Goal: Task Accomplishment & Management: Use online tool/utility

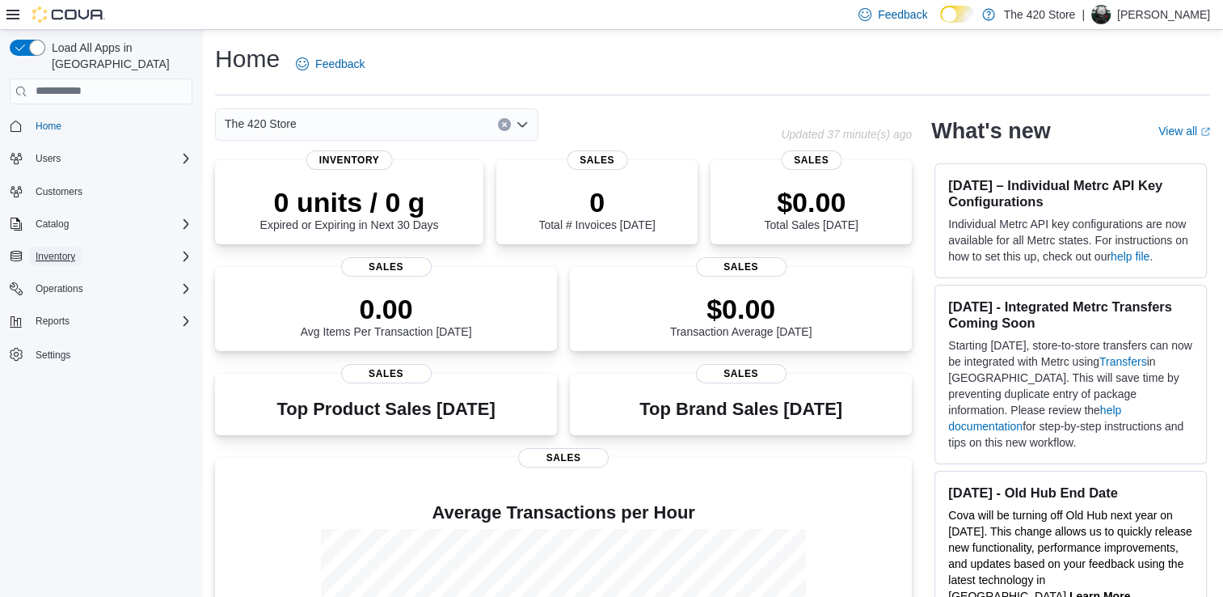
click at [60, 250] on span "Inventory" at bounding box center [56, 256] width 40 height 13
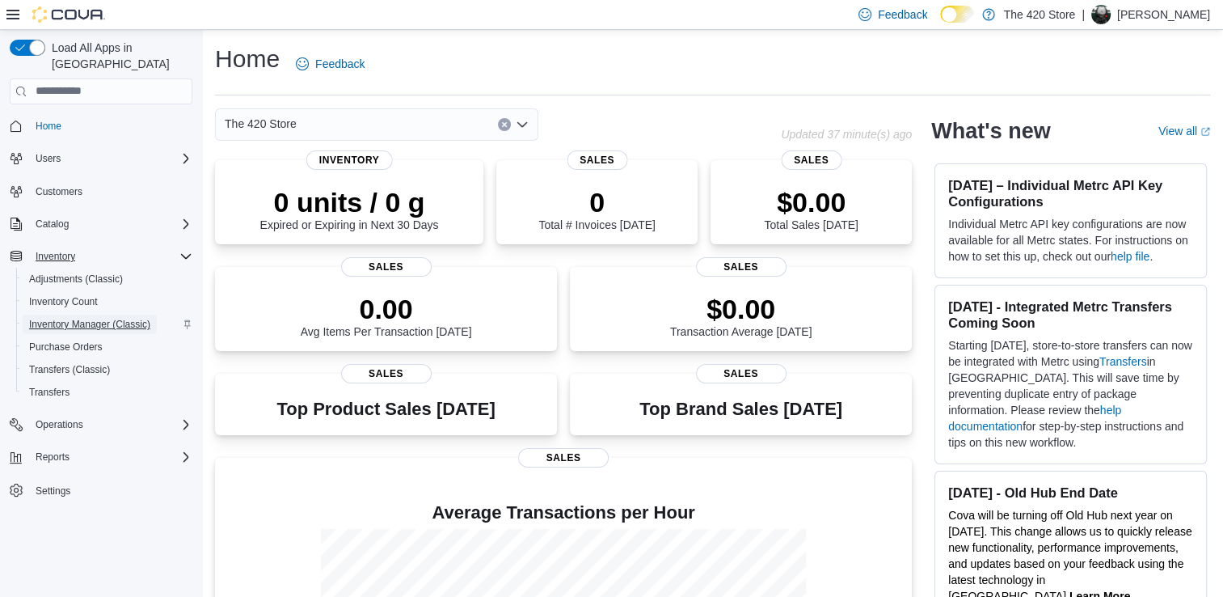
click at [59, 318] on span "Inventory Manager (Classic)" at bounding box center [89, 324] width 121 height 13
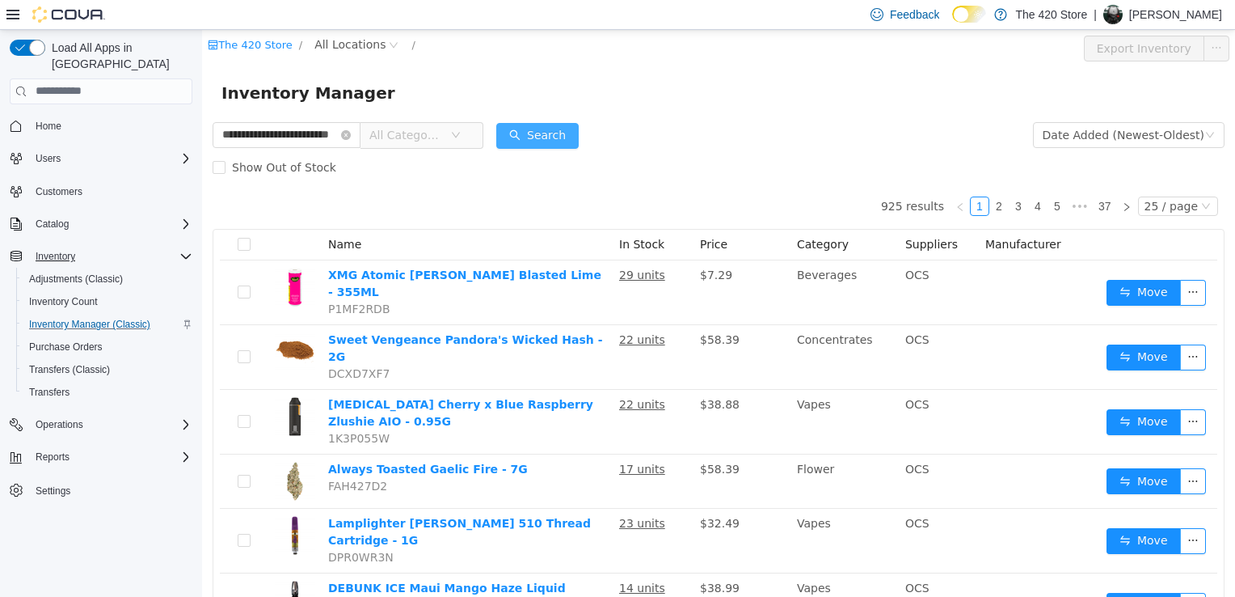
type input "**********"
click at [552, 141] on button "Search" at bounding box center [537, 135] width 82 height 26
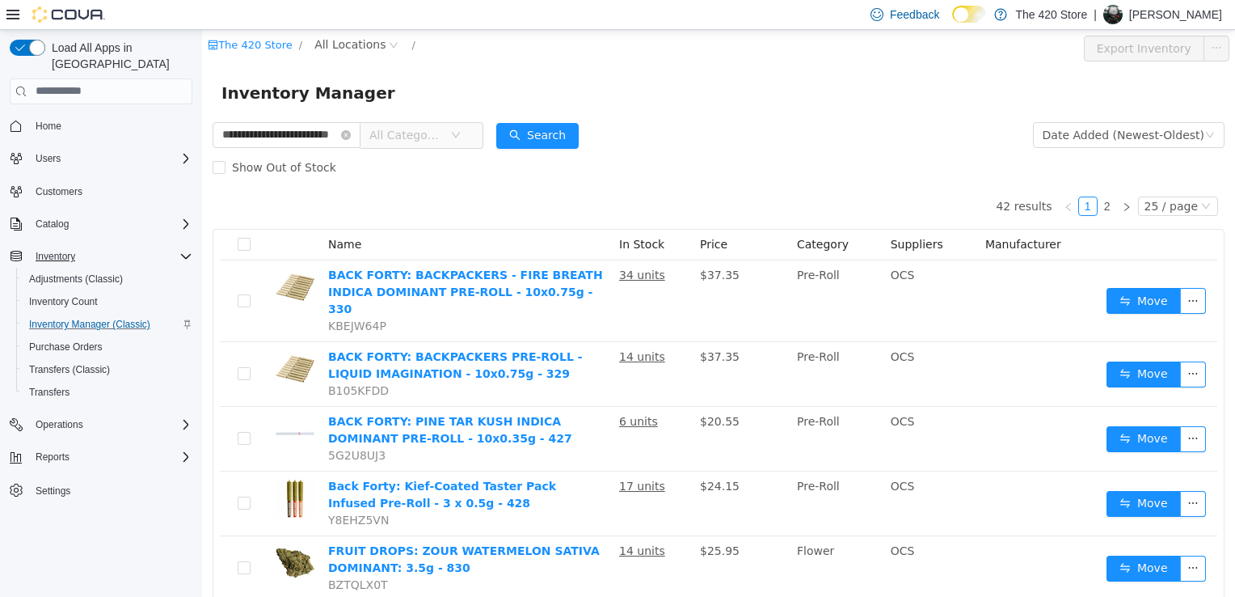
click at [460, 137] on icon "icon: down" at bounding box center [456, 134] width 8 height 6
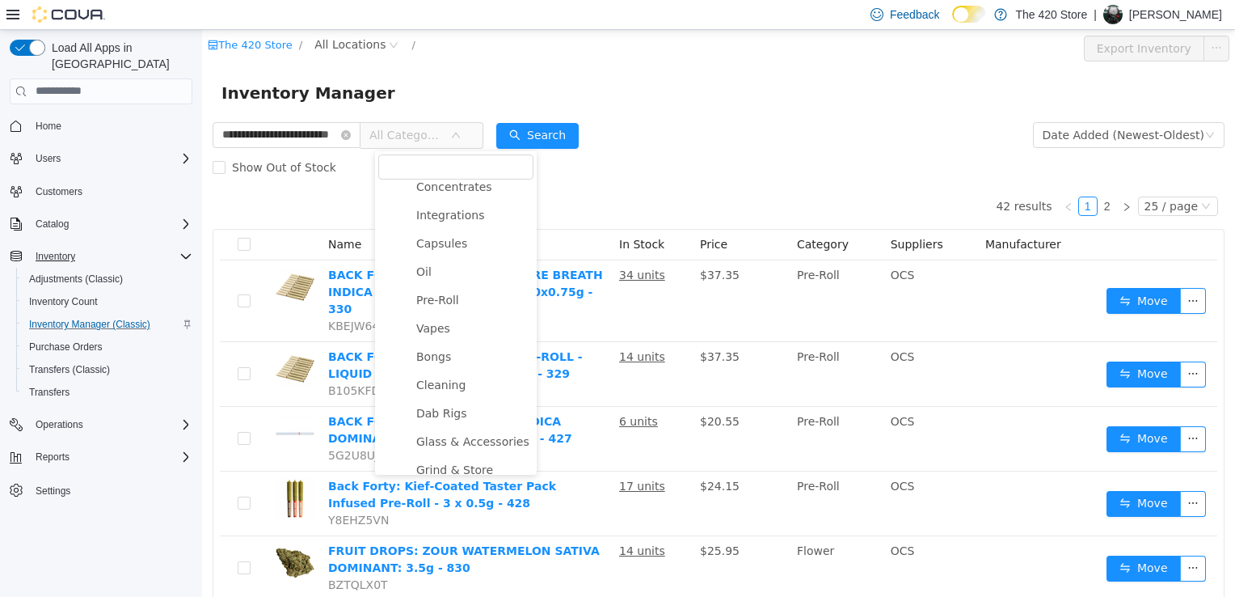
scroll to position [243, 0]
click at [439, 324] on span "Vapes" at bounding box center [433, 320] width 34 height 13
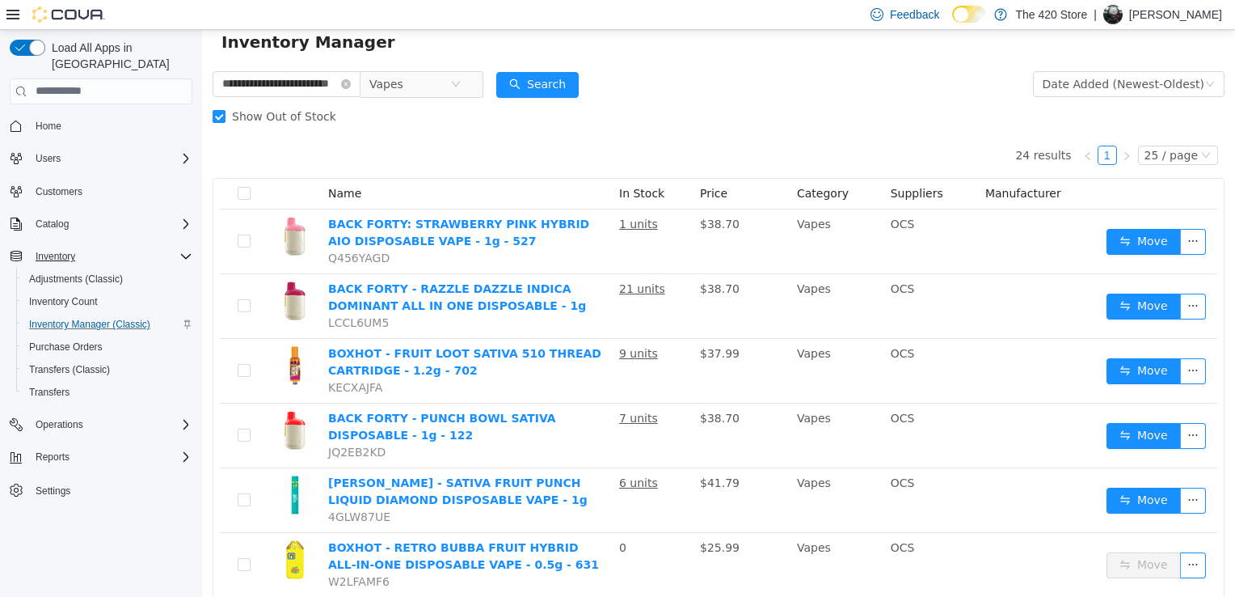
scroll to position [0, 0]
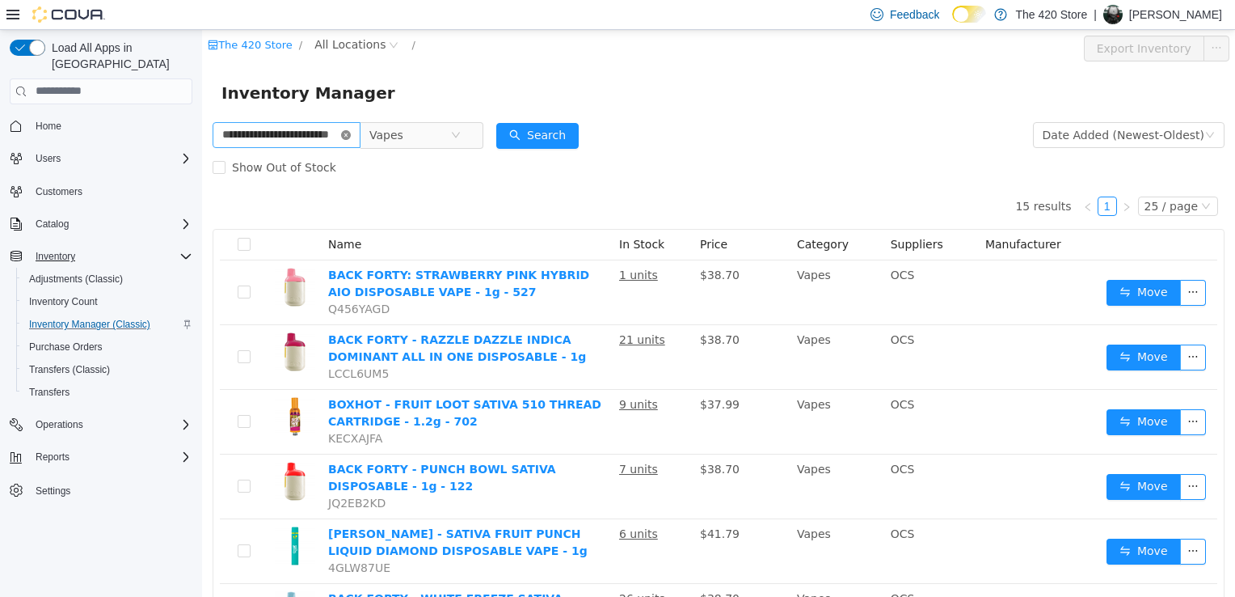
click at [351, 137] on icon "icon: close-circle" at bounding box center [346, 134] width 10 height 10
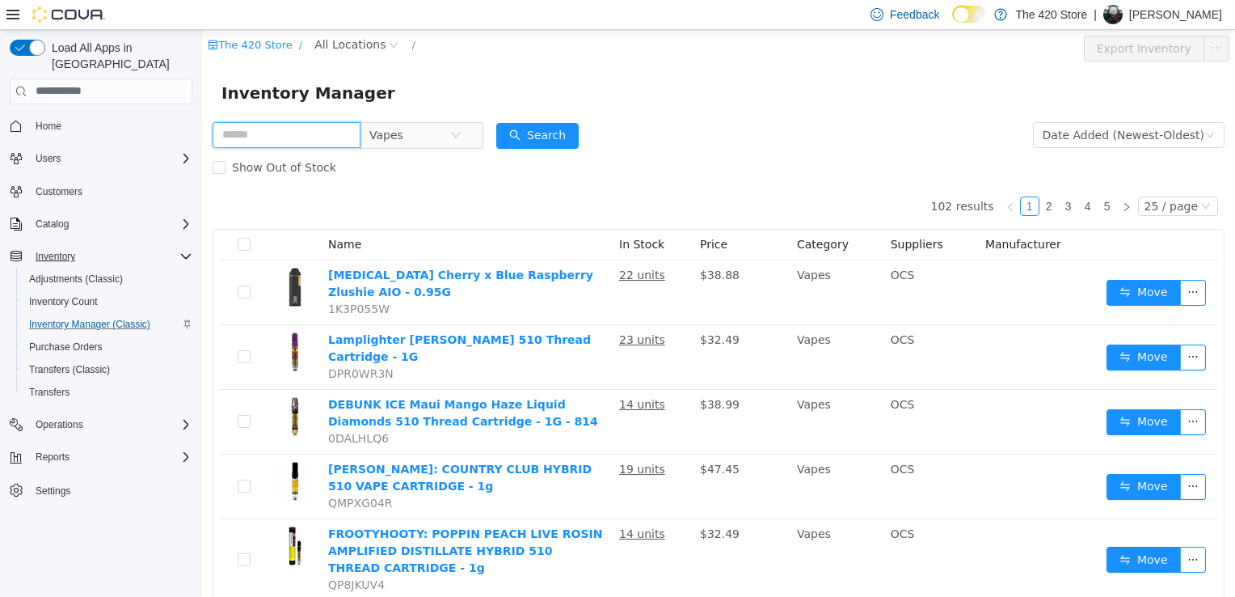
click at [293, 139] on input "text" at bounding box center [287, 134] width 148 height 26
type input "********"
click at [550, 133] on button "Search" at bounding box center [537, 135] width 82 height 26
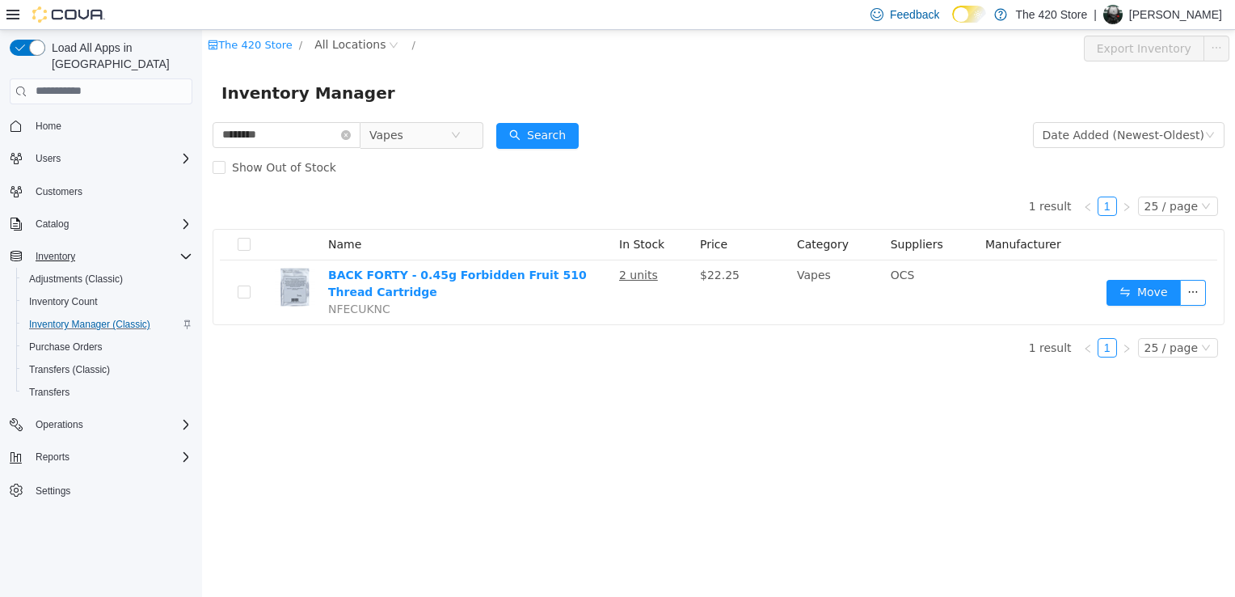
click at [506, 176] on div "Show Out of Stock" at bounding box center [719, 166] width 1012 height 32
click at [351, 135] on icon "icon: close-circle" at bounding box center [346, 134] width 10 height 10
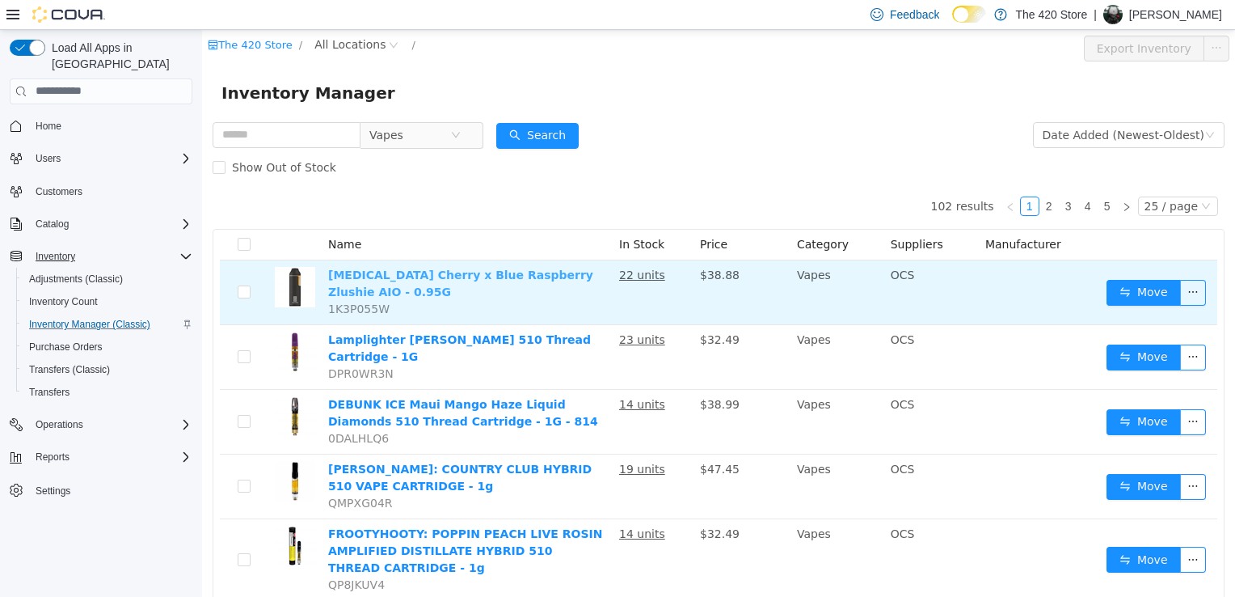
click at [466, 276] on link "Encore Cherry x Blue Raspberry Zlushie AIO - 0.95G" at bounding box center [460, 283] width 265 height 30
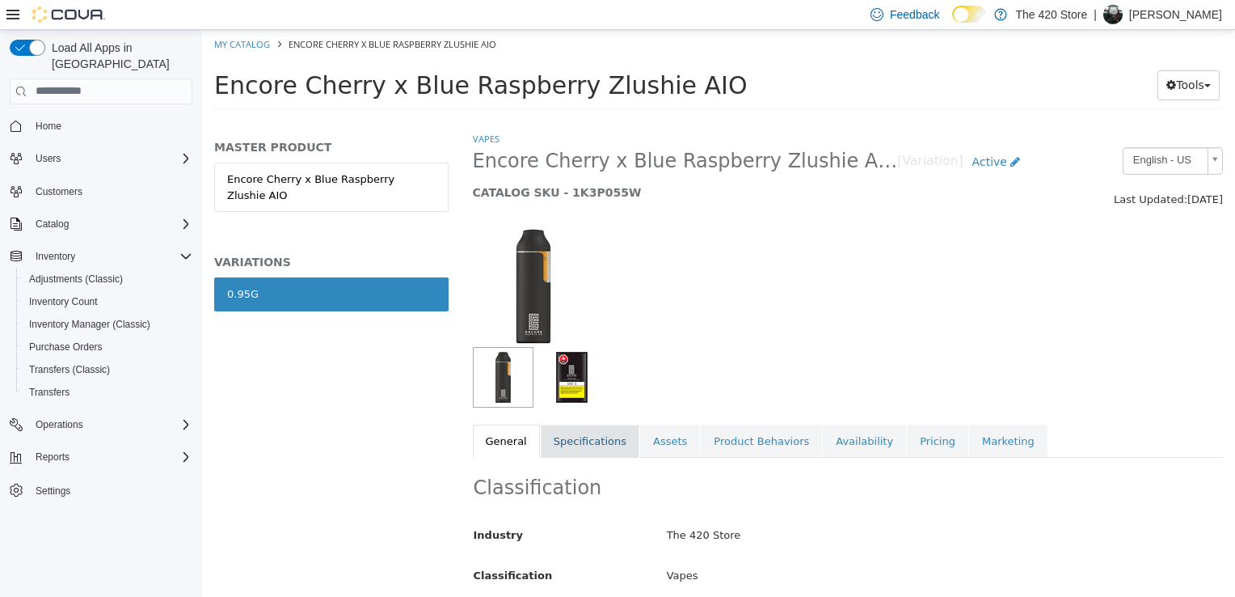
click at [595, 445] on link "Specifications" at bounding box center [590, 441] width 99 height 34
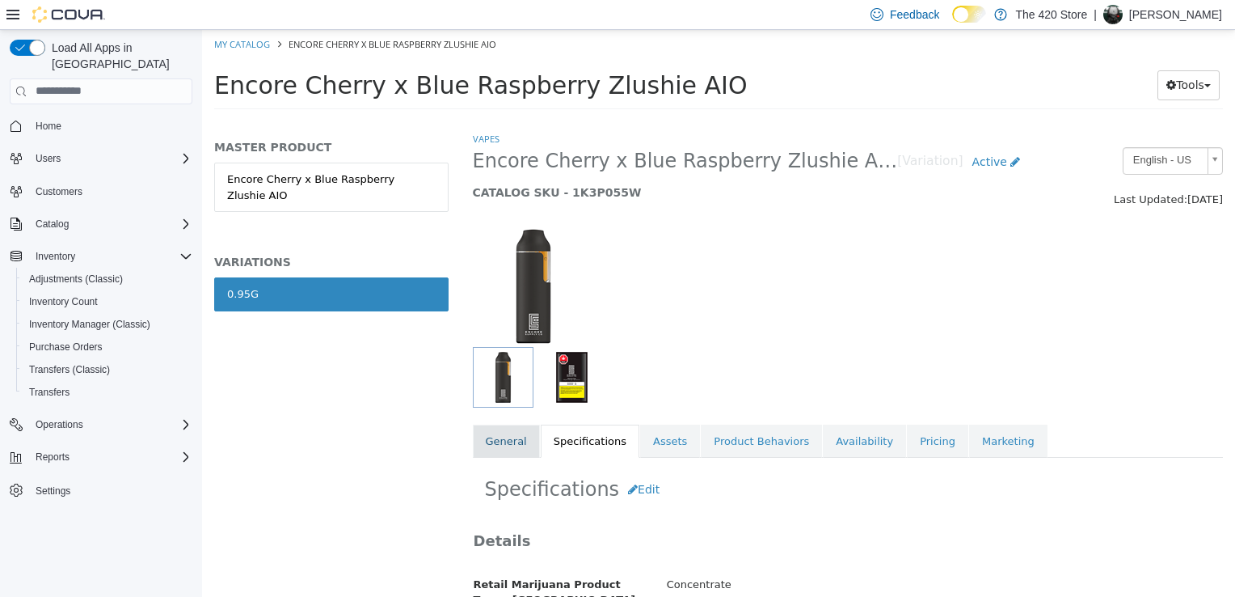
click at [513, 447] on link "General" at bounding box center [506, 441] width 67 height 34
